Goal: Task Accomplishment & Management: Use online tool/utility

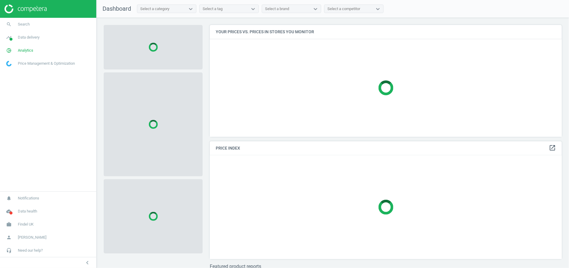
scroll to position [112, 352]
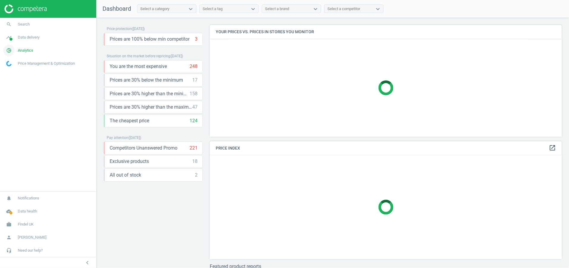
click at [29, 49] on span "Analytics" at bounding box center [25, 50] width 15 height 5
click at [10, 72] on span "Products" at bounding box center [14, 72] width 14 height 5
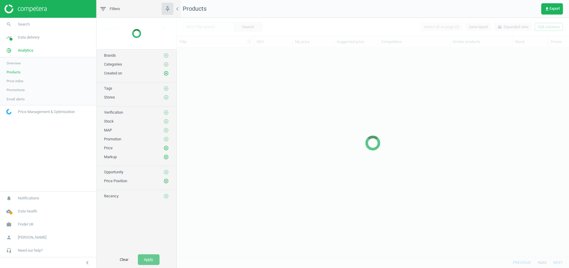
scroll to position [209, 392]
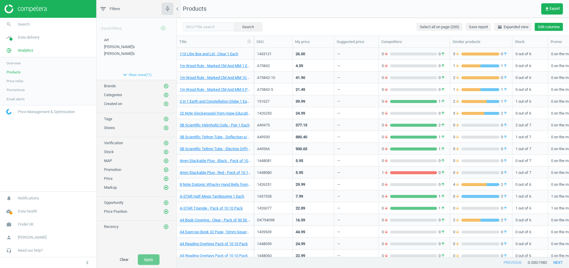
click at [545, 27] on button "Edit columns" at bounding box center [548, 27] width 28 height 8
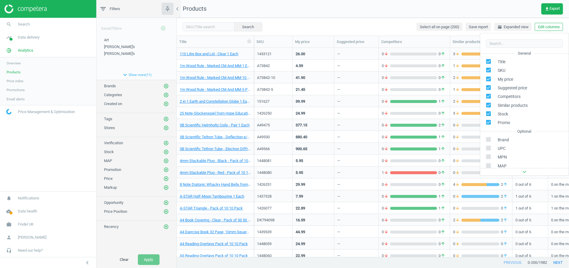
scroll to position [94, 0]
click at [509, 110] on div "Custom fields" at bounding box center [504, 109] width 24 height 5
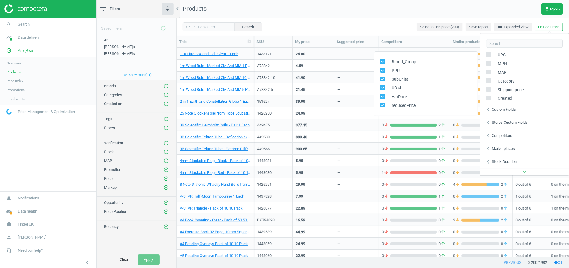
click at [509, 121] on div "Stores custom fields" at bounding box center [510, 122] width 36 height 5
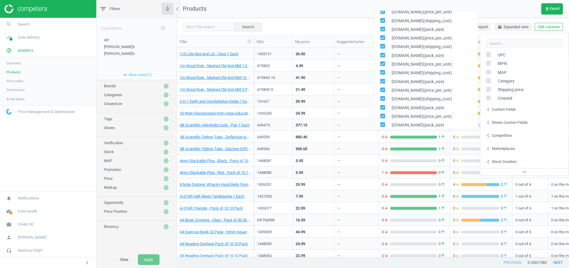
scroll to position [172, 0]
click at [30, 216] on link "cloud_done Data health" at bounding box center [48, 211] width 96 height 13
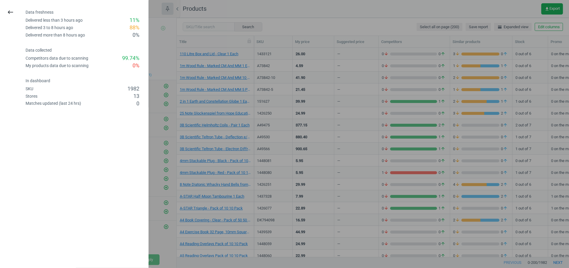
click at [199, 146] on div at bounding box center [284, 134] width 569 height 268
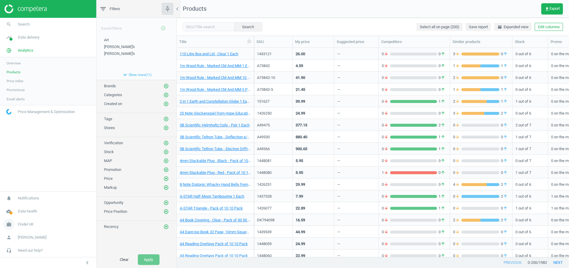
click at [23, 224] on span "Findel UK" at bounding box center [26, 224] width 16 height 5
click at [23, 207] on span "Switch campaign" at bounding box center [20, 207] width 26 height 5
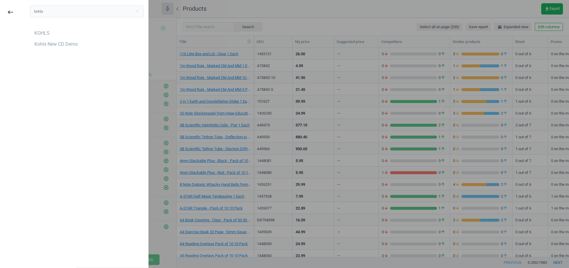
type input "kohls"
click at [58, 45] on div "Kohls New CD Demo" at bounding box center [55, 44] width 43 height 7
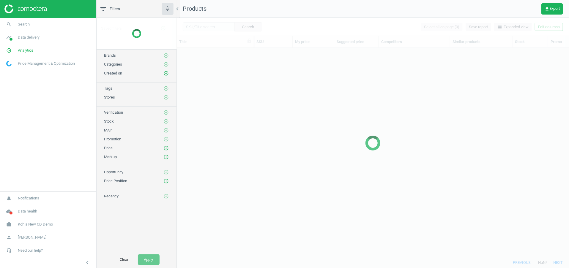
scroll to position [209, 392]
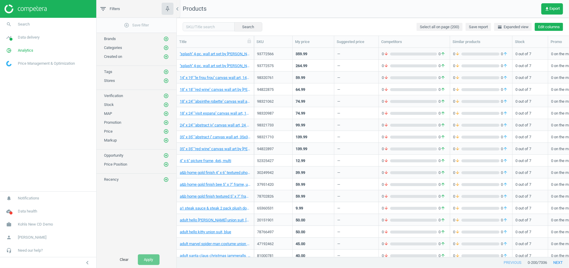
click at [545, 27] on button "Edit columns" at bounding box center [548, 27] width 28 height 8
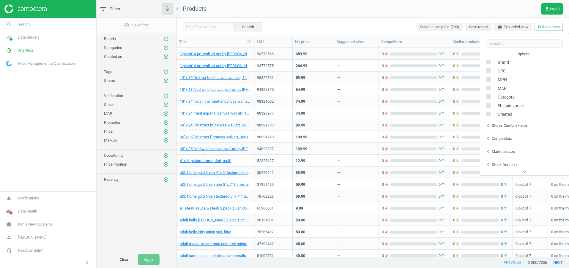
scroll to position [80, 0]
click at [512, 125] on div "chevron_left Stores custom fields" at bounding box center [524, 122] width 88 height 13
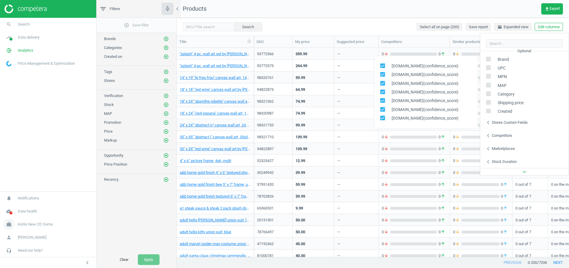
click at [34, 224] on span "Kohls New CD Demo" at bounding box center [35, 224] width 35 height 5
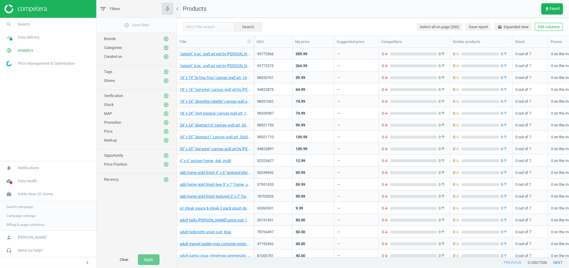
click at [26, 207] on span "Switch campaign" at bounding box center [20, 207] width 26 height 5
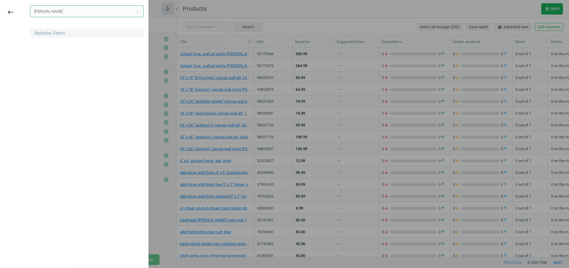
type input "bob"
click at [33, 34] on div "Mybobs Demo" at bounding box center [87, 34] width 114 height 10
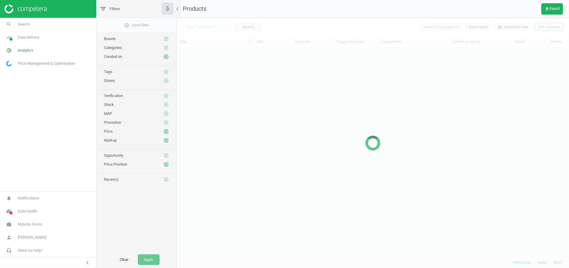
scroll to position [209, 392]
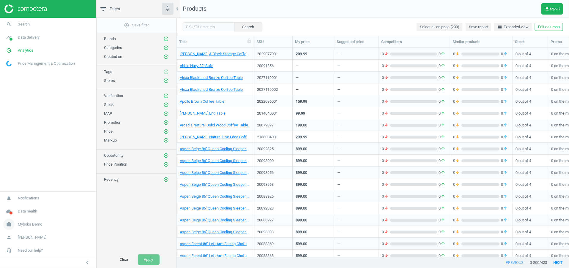
click at [40, 223] on span "Mybobs Demo" at bounding box center [30, 224] width 24 height 5
click at [23, 214] on span "Campaign settings" at bounding box center [21, 215] width 29 height 5
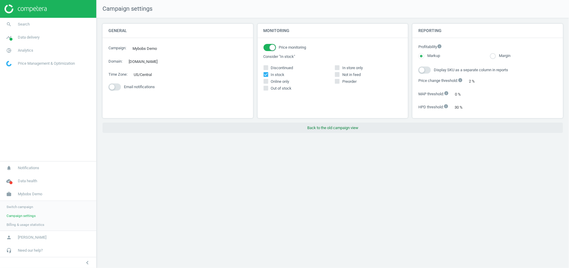
click at [314, 123] on button "Back to the old campaign view" at bounding box center [332, 128] width 460 height 11
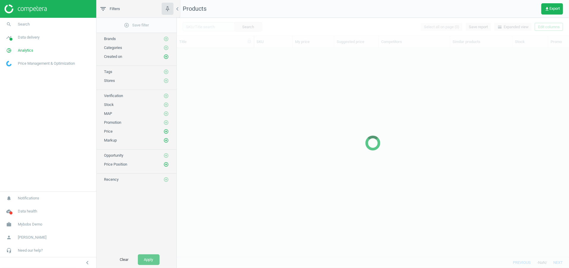
scroll to position [209, 392]
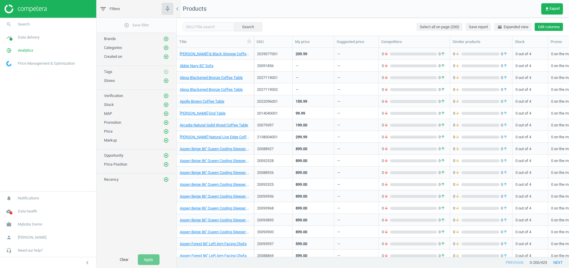
click at [545, 25] on button "Edit columns" at bounding box center [548, 27] width 28 height 8
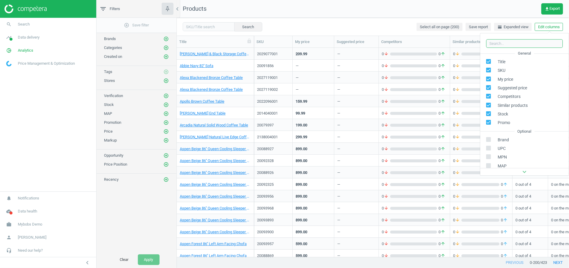
scroll to position [80, 0]
click at [516, 134] on div "Stores custom fields" at bounding box center [510, 135] width 36 height 5
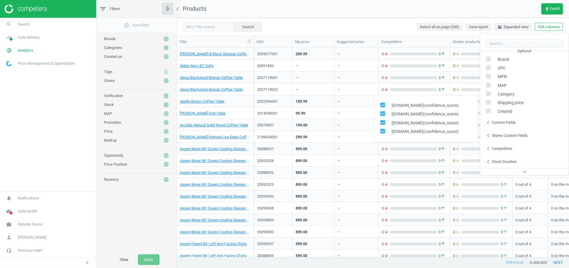
click at [372, 4] on nav "Products get_app Export" at bounding box center [373, 9] width 392 height 18
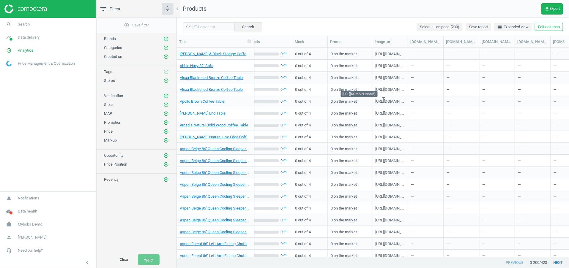
scroll to position [0, 219]
click at [233, 64] on span "Abbie Navy 82'' Sofa" at bounding box center [215, 65] width 71 height 5
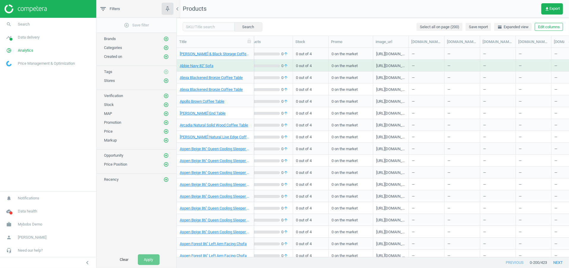
click at [233, 64] on span "Abbie Navy 82'' Sofa" at bounding box center [215, 65] width 71 height 5
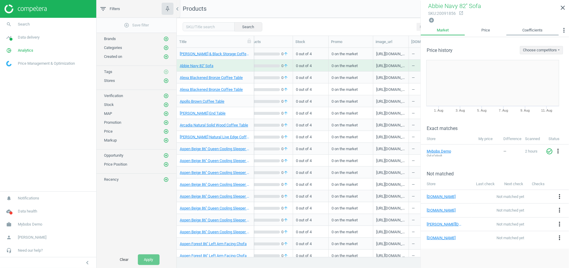
click at [544, 26] on link "Coefficients" at bounding box center [532, 30] width 53 height 10
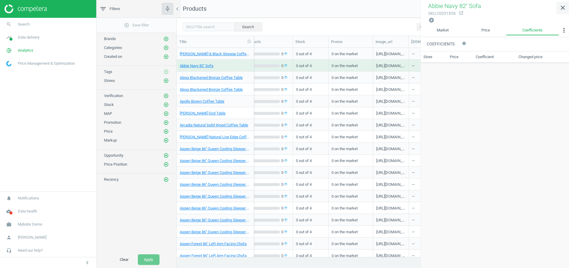
click at [567, 9] on link "close" at bounding box center [562, 7] width 12 height 13
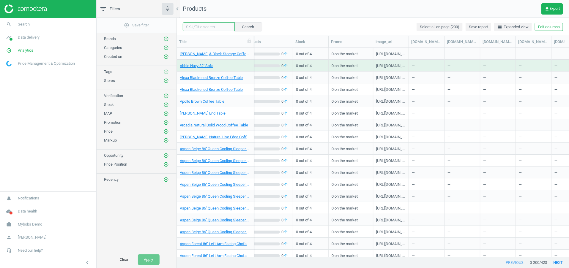
click at [191, 26] on input "text" at bounding box center [209, 26] width 52 height 9
paste input "10001183001"
type input "10001183001"
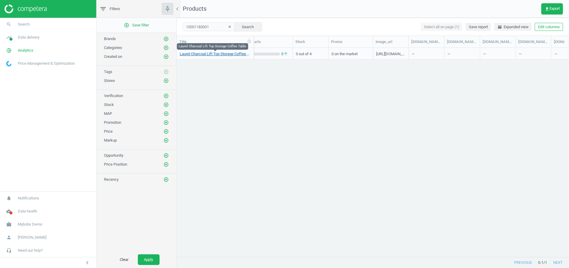
click at [208, 53] on link "Laurel Charcoal Lift Top Storage Coffee Table" at bounding box center [215, 53] width 71 height 5
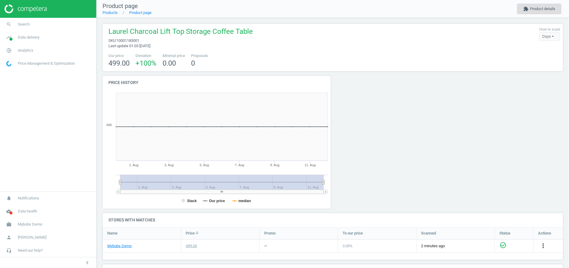
click at [545, 10] on button "extension Product details" at bounding box center [539, 9] width 45 height 11
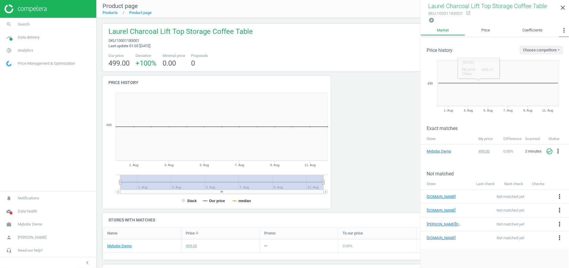
click at [567, 28] on icon "more_vert" at bounding box center [563, 30] width 7 height 7
click at [549, 42] on button "Similar matches" at bounding box center [549, 42] width 39 height 7
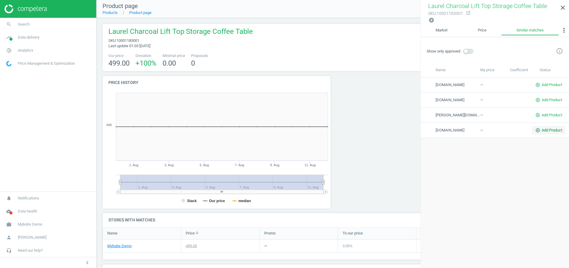
click at [538, 131] on span "add_circle_outline Add Product" at bounding box center [548, 130] width 27 height 5
click at [464, 141] on input "text" at bounding box center [484, 142] width 99 height 9
paste input "https://rh.com/gb/en/catalog/product/product.jsp/prod18940197?swatch=1173003"
type input "https://rh.com/gb/en/catalog/product/product.jsp/prod18940197?swatch=1173003"
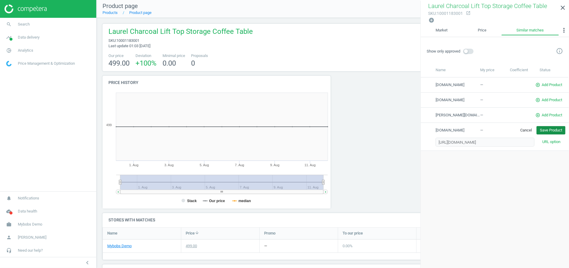
scroll to position [0, 0]
click at [544, 130] on button "Save Product" at bounding box center [550, 130] width 29 height 8
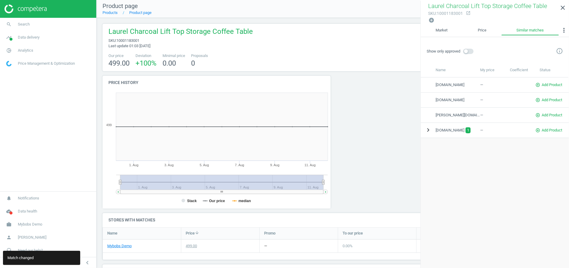
click at [428, 130] on icon "chevron_right" at bounding box center [427, 129] width 7 height 7
click at [564, 144] on icon "more_vert" at bounding box center [561, 144] width 7 height 7
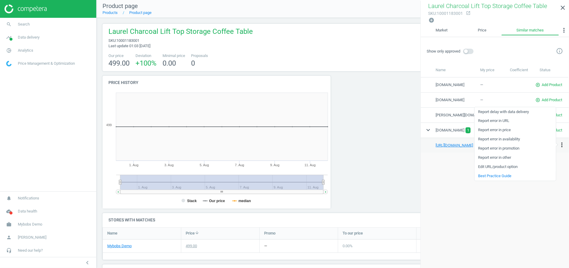
click at [512, 164] on link "Edit URL/product option" at bounding box center [514, 166] width 81 height 9
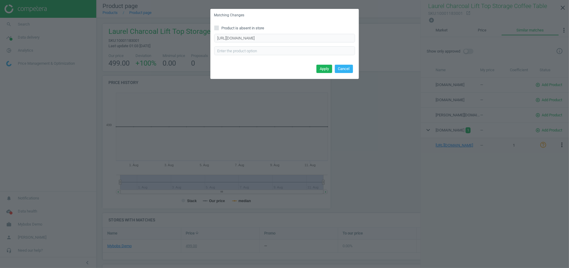
click at [512, 164] on div "Matching Changes Product is absent in store https://rh.com/gb/en/catalog/produc…" at bounding box center [284, 134] width 569 height 268
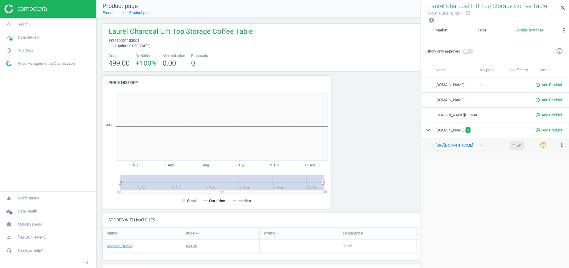
click at [515, 143] on icon "edit" at bounding box center [519, 145] width 10 height 9
click at [561, 143] on icon "more_vert" at bounding box center [561, 144] width 7 height 7
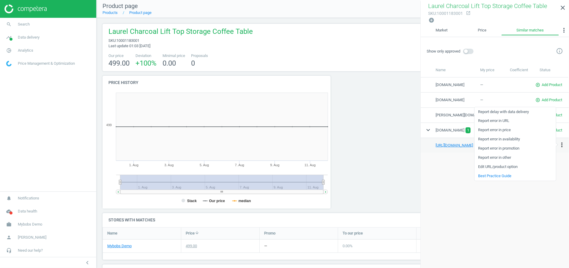
click at [458, 169] on div "Show only approved info_outline Name My price Coefficient Status arhaus.com — a…" at bounding box center [494, 153] width 148 height 232
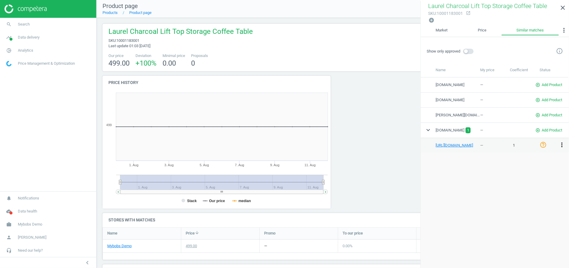
click at [561, 142] on icon "more_vert" at bounding box center [561, 144] width 7 height 7
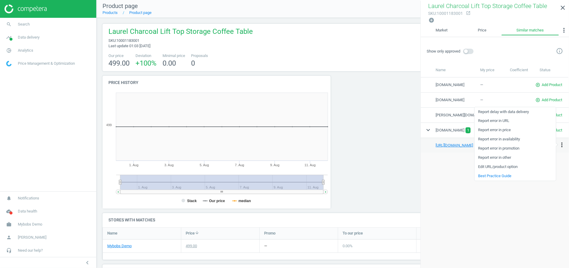
click at [447, 169] on div "Show only approved info_outline Name My price Coefficient Status arhaus.com — a…" at bounding box center [494, 153] width 148 height 232
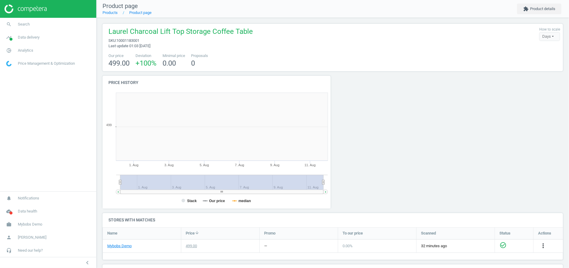
scroll to position [119, 228]
click at [24, 48] on span "Analytics" at bounding box center [25, 50] width 15 height 5
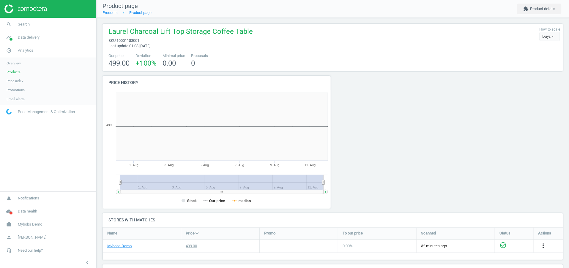
click at [15, 67] on link "Overview" at bounding box center [48, 63] width 96 height 9
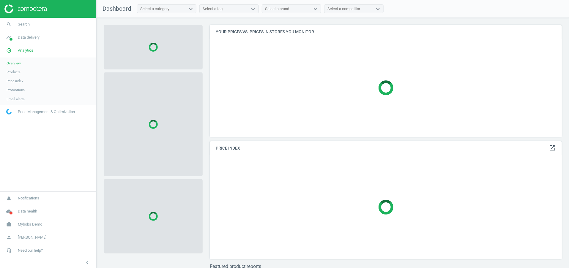
scroll to position [112, 352]
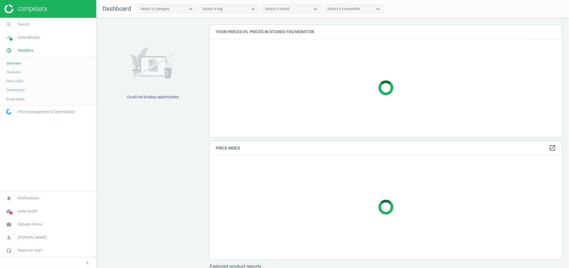
click at [21, 70] on link "Products" at bounding box center [48, 72] width 96 height 9
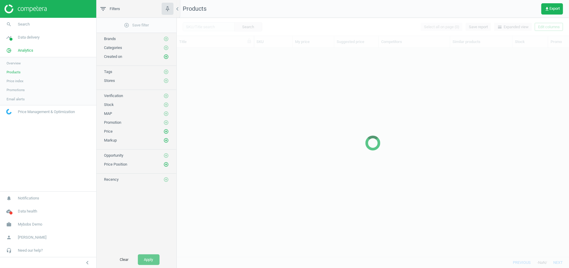
scroll to position [209, 392]
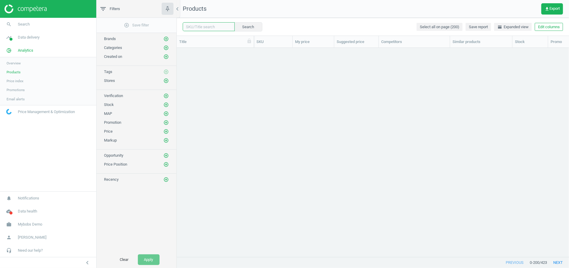
click at [209, 31] on body "Group 2 Created with Sketch. ic/cloud_download/grey600 Created with Sketch. gra…" at bounding box center [284, 134] width 569 height 268
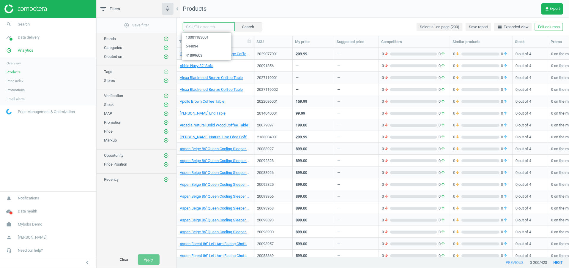
paste input "10001182003"
type input "10001182003"
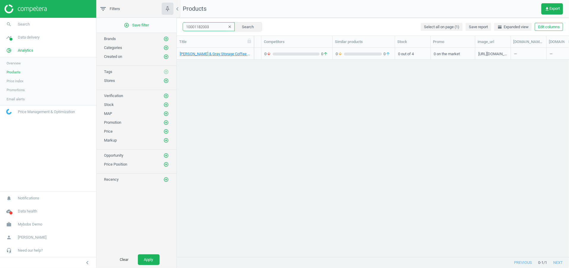
scroll to position [0, 124]
click at [217, 51] on link "[PERSON_NAME] & Gray Storage Coffee Table" at bounding box center [215, 53] width 71 height 5
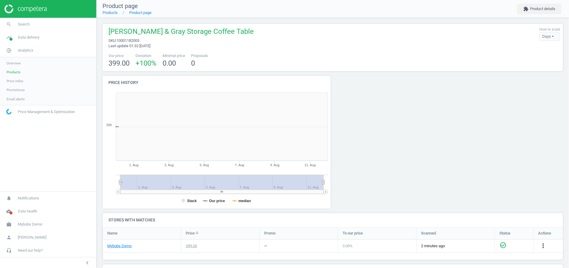
scroll to position [119, 228]
click at [541, 15] on nav "Product page Products Product page extension Product details" at bounding box center [332, 9] width 472 height 18
click at [534, 12] on button "extension Product details" at bounding box center [539, 9] width 45 height 11
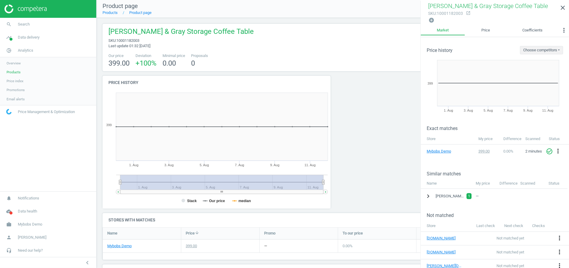
click at [429, 194] on icon "chevron_right" at bounding box center [427, 196] width 7 height 7
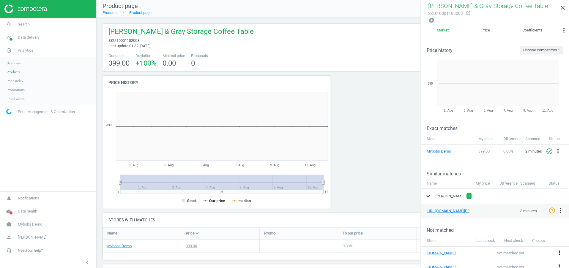
scroll to position [34, 0]
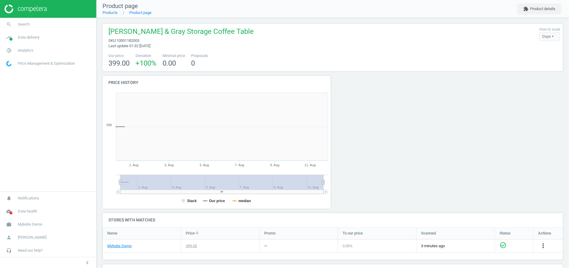
scroll to position [119, 228]
click at [530, 4] on button "extension Product details" at bounding box center [539, 9] width 45 height 11
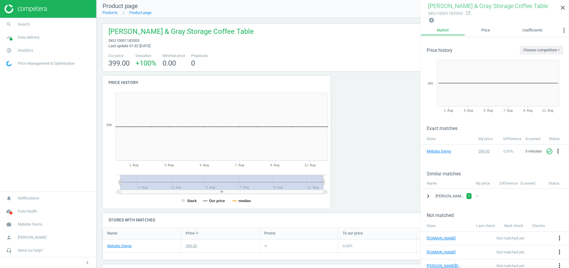
click at [430, 198] on icon "chevron_right" at bounding box center [427, 196] width 7 height 7
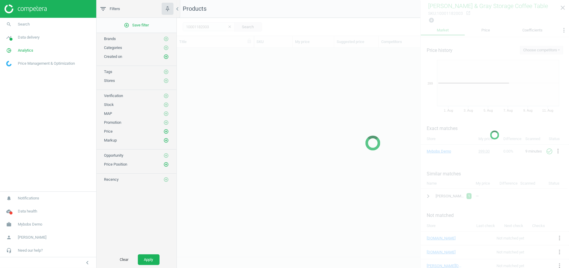
scroll to position [209, 392]
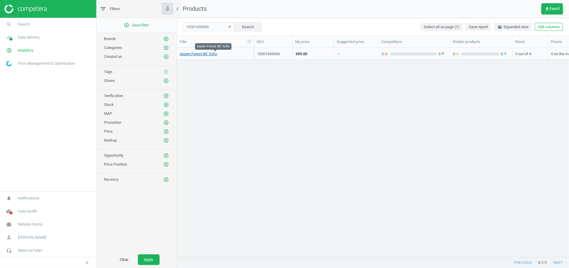
click at [197, 54] on link "Aspen Forest 86'' Sofa" at bounding box center [198, 53] width 37 height 5
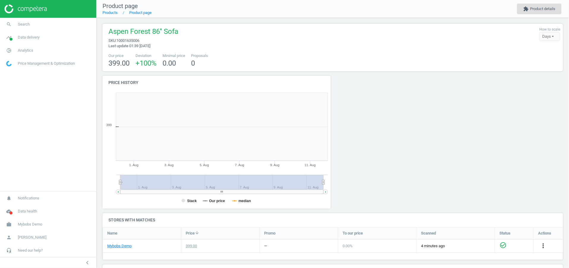
click at [535, 12] on button "extension Product details" at bounding box center [539, 9] width 45 height 11
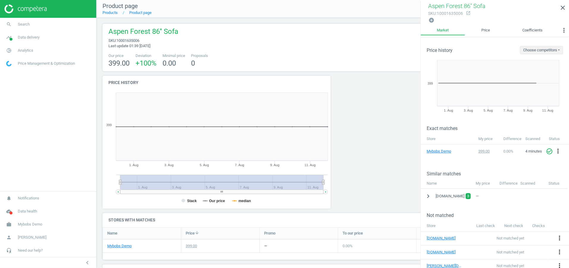
scroll to position [23, 0]
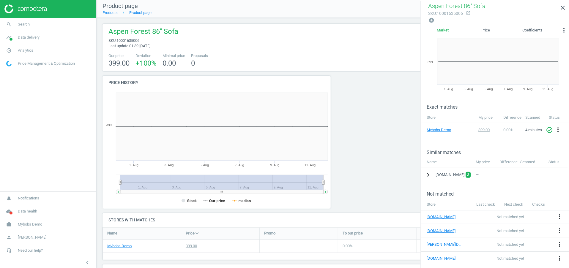
click at [430, 173] on icon "chevron_right" at bounding box center [427, 174] width 7 height 7
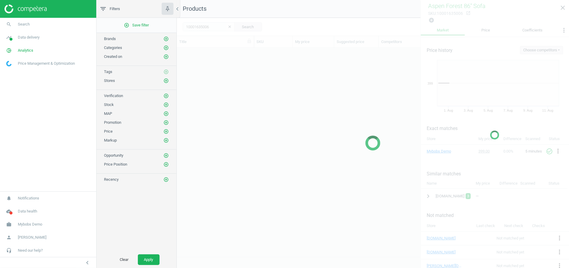
scroll to position [209, 392]
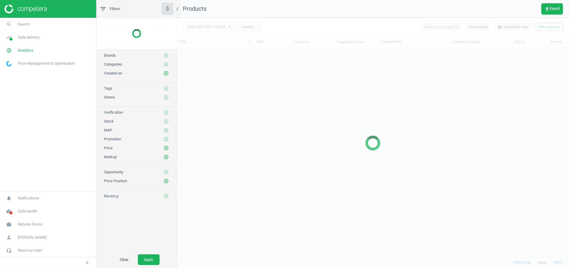
scroll to position [209, 392]
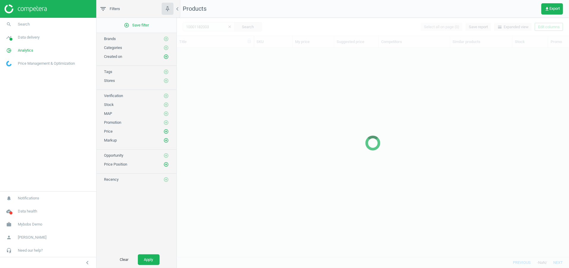
scroll to position [209, 392]
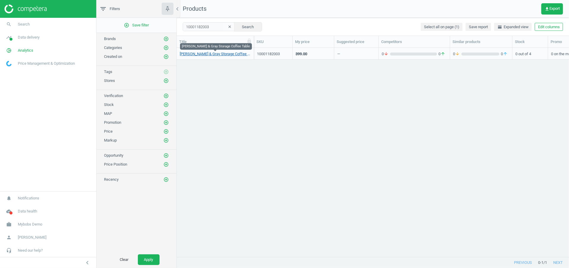
click at [233, 53] on link "[PERSON_NAME] & Gray Storage Coffee Table" at bounding box center [215, 53] width 71 height 5
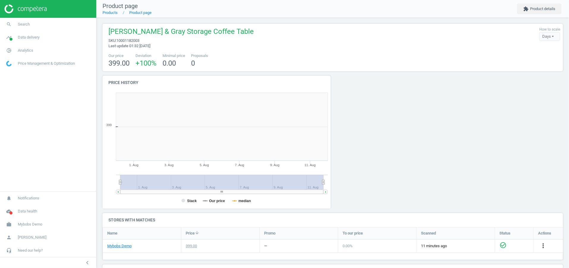
scroll to position [119, 228]
click at [530, 12] on button "extension Product details" at bounding box center [539, 9] width 45 height 11
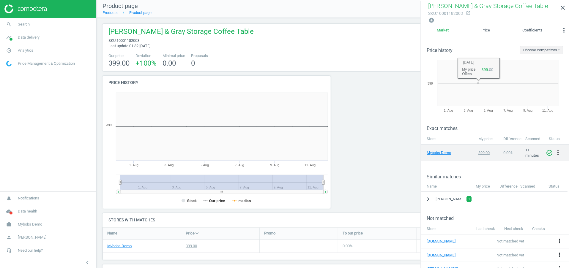
scroll to position [23, 0]
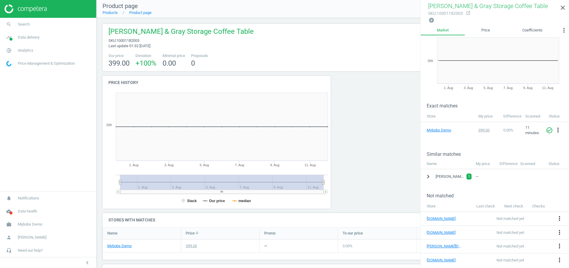
click at [429, 174] on icon "chevron_right" at bounding box center [427, 176] width 7 height 7
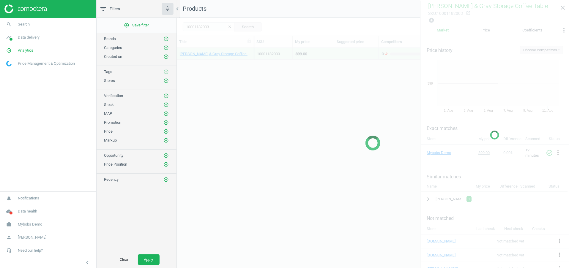
scroll to position [209, 392]
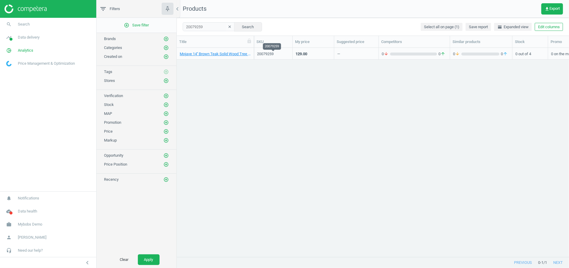
click at [266, 55] on div "20079259" at bounding box center [273, 53] width 32 height 5
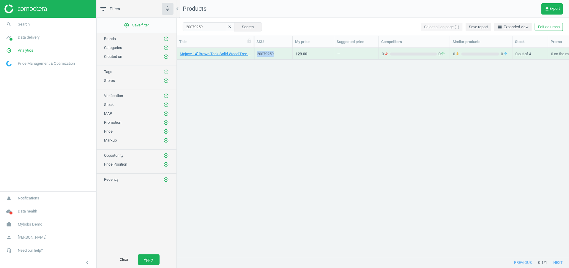
click at [266, 55] on div "20079259" at bounding box center [273, 53] width 32 height 5
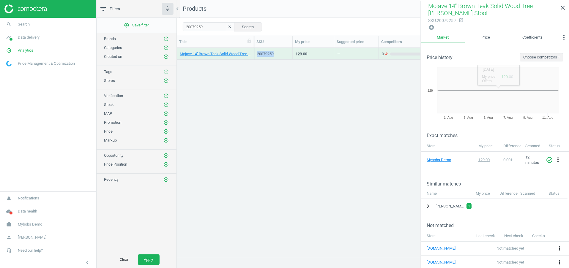
click at [428, 205] on icon "chevron_right" at bounding box center [427, 206] width 7 height 7
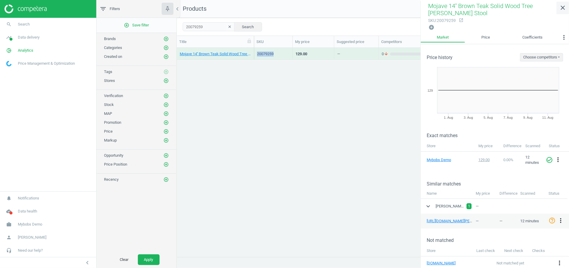
click at [563, 7] on icon "close" at bounding box center [562, 7] width 7 height 7
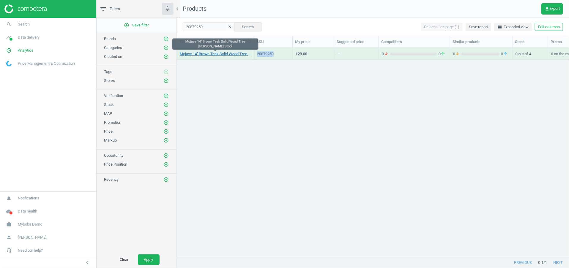
click at [215, 51] on link "Mojave 14'' Brown Teak Solid Wood Tree Stump Stool" at bounding box center [215, 53] width 71 height 5
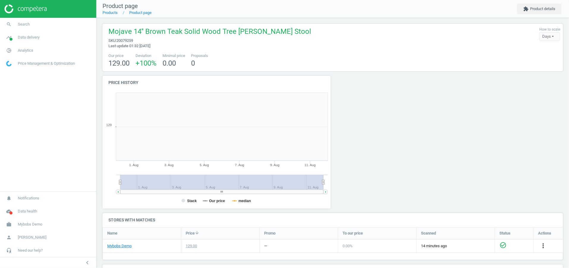
scroll to position [119, 228]
click at [542, 10] on button "extension Product details" at bounding box center [539, 9] width 45 height 11
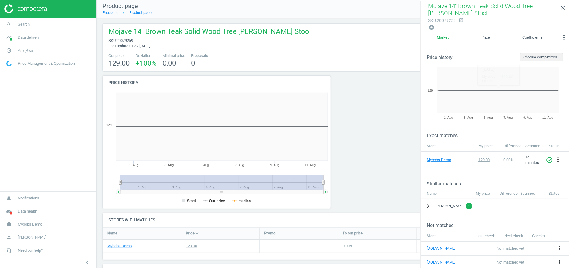
click at [426, 207] on icon "chevron_right" at bounding box center [427, 206] width 7 height 7
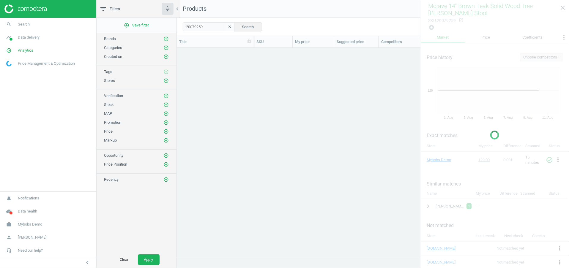
scroll to position [209, 392]
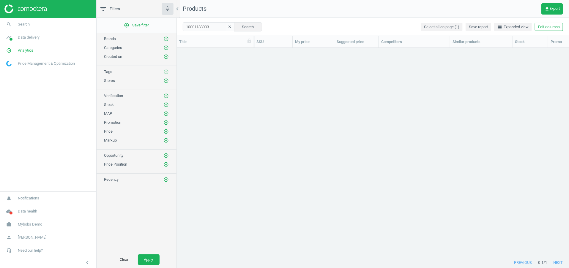
scroll to position [209, 392]
click at [326, 54] on div "399.00" at bounding box center [312, 53] width 35 height 10
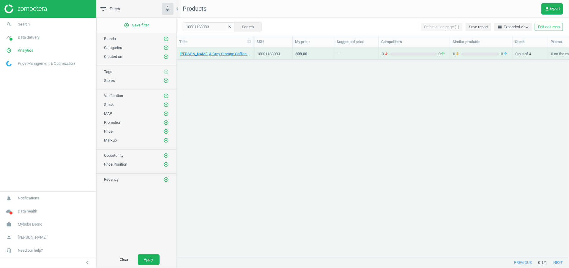
click at [326, 54] on div "399.00" at bounding box center [312, 53] width 35 height 10
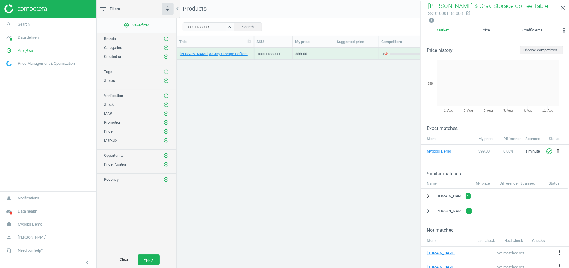
click at [428, 196] on icon "chevron_right" at bounding box center [427, 196] width 7 height 7
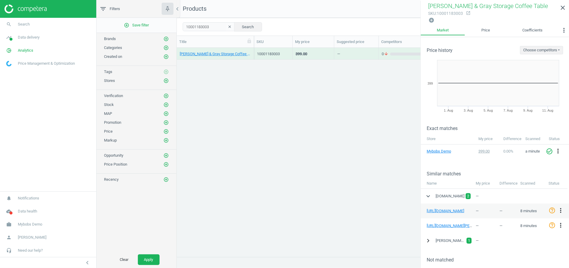
click at [425, 239] on icon "chevron_right" at bounding box center [427, 240] width 7 height 7
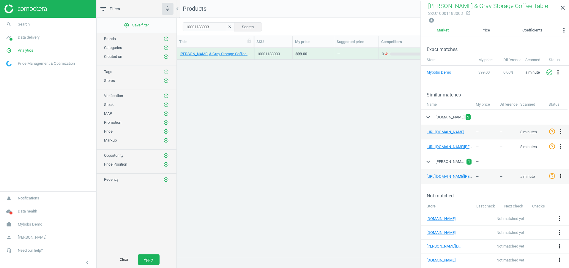
click at [560, 177] on icon "more_vert" at bounding box center [560, 175] width 7 height 7
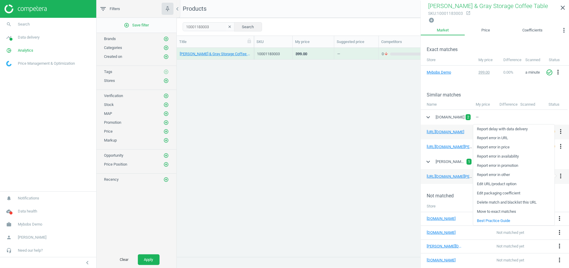
click at [462, 185] on div "Not matched" at bounding box center [494, 191] width 148 height 15
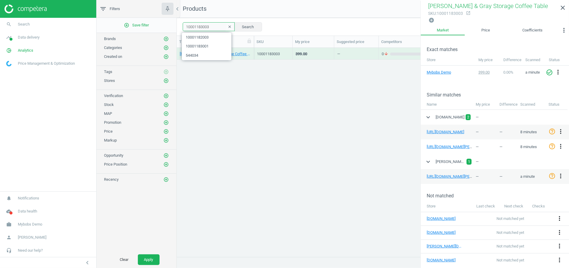
click at [206, 30] on input "10001183003" at bounding box center [209, 26] width 52 height 9
paste input "2"
type input "10001182003"
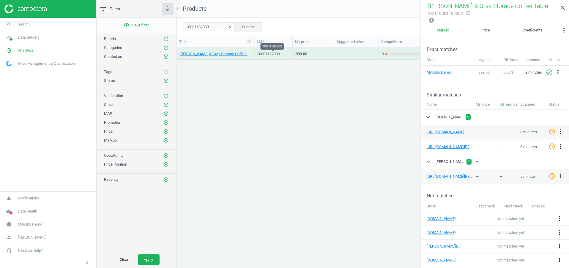
click at [288, 53] on div "10001182003" at bounding box center [273, 53] width 32 height 5
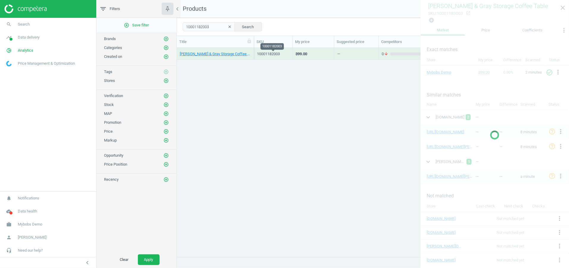
scroll to position [37, 0]
